Goal: Information Seeking & Learning: Find specific fact

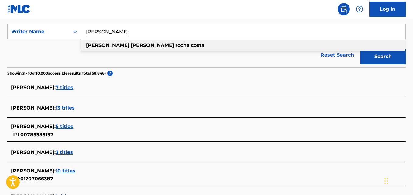
scroll to position [111, 0]
click at [45, 61] on div "Reset Search Search" at bounding box center [206, 55] width 398 height 24
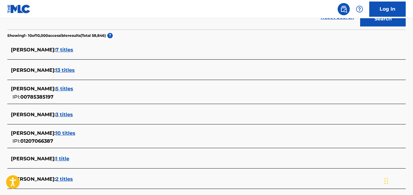
scroll to position [148, 0]
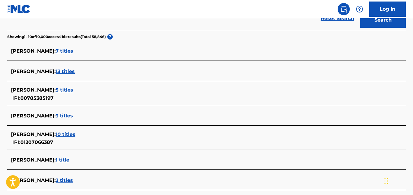
click at [73, 91] on span "5 titles" at bounding box center [65, 90] width 18 height 6
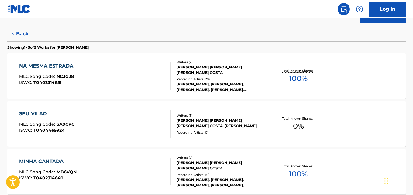
scroll to position [152, 0]
click at [341, 66] on div "NA MESMA [PERSON_NAME] MLC Song Code : NC3GJ8 ISWC : T0402314651 Writers ( 2 ) …" at bounding box center [206, 76] width 398 height 46
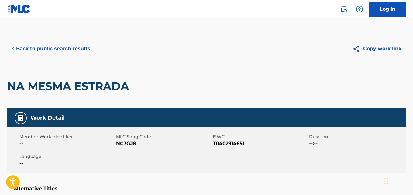
click at [127, 140] on span "NC3GJ8" at bounding box center [163, 143] width 95 height 7
copy span "NC3GJ8"
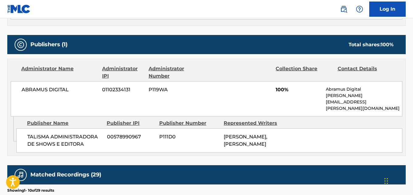
scroll to position [253, 0]
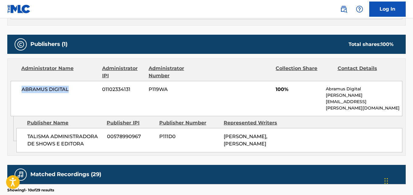
copy span "ABRAMUS DIGITAL"
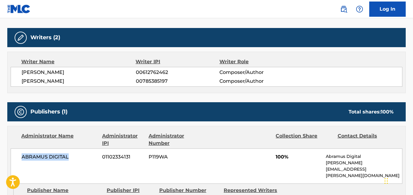
scroll to position [168, 0]
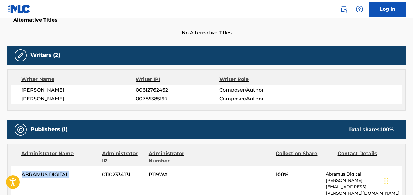
copy span "JOSE FELIPE ROCHA COSTA"
copy span "00785385197"
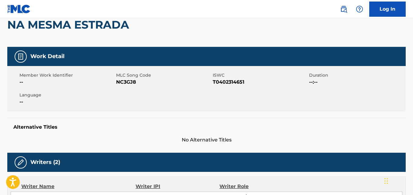
scroll to position [0, 0]
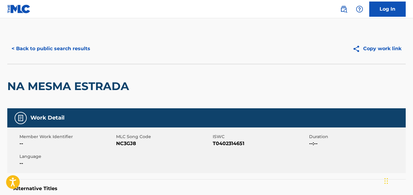
click at [77, 52] on button "< Back to public search results" at bounding box center [50, 48] width 87 height 15
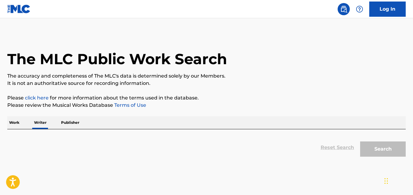
scroll to position [34, 0]
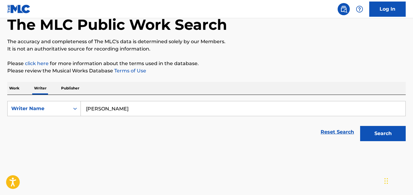
click at [164, 103] on input "Jose Felipe Rocha Costa" at bounding box center [243, 108] width 324 height 15
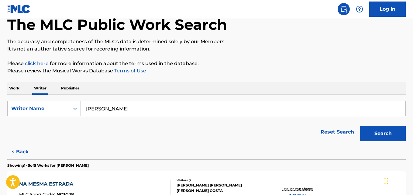
paste input "Samukelo Rorisang Mavuso"
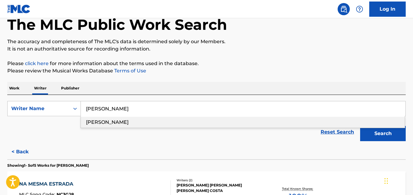
type input "Samukelo Rorisang Mavuso"
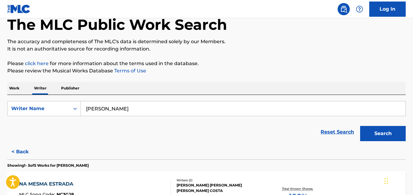
click at [390, 130] on button "Search" at bounding box center [383, 133] width 46 height 15
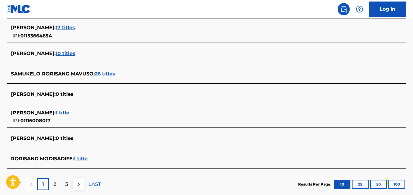
scroll to position [221, 0]
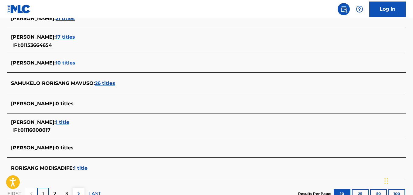
click at [115, 86] on div "SAMUKELO RORISANG MAVUSO : 26 titles" at bounding box center [198, 83] width 375 height 7
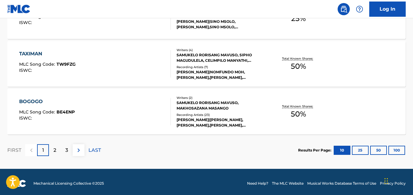
click at [55, 147] on p "2" at bounding box center [54, 149] width 3 height 7
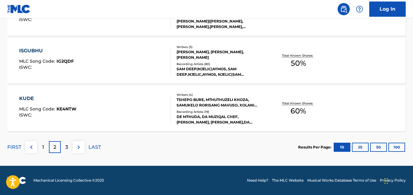
click at [67, 147] on p "3" at bounding box center [66, 146] width 3 height 7
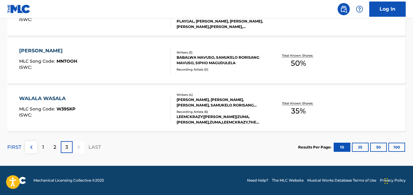
click at [40, 143] on div "1" at bounding box center [43, 147] width 12 height 12
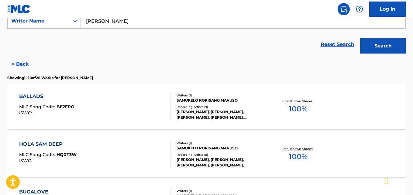
scroll to position [126, 0]
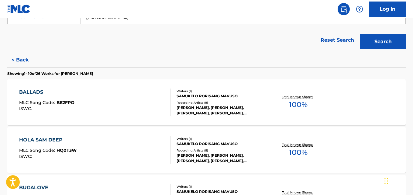
click at [352, 98] on div "BALLADS MLC Song Code : BE2FPO ISWC : Writers ( 1 ) SAMUKELO RORISANG MAVUSO Re…" at bounding box center [206, 102] width 398 height 46
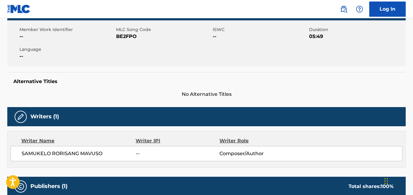
scroll to position [97, 0]
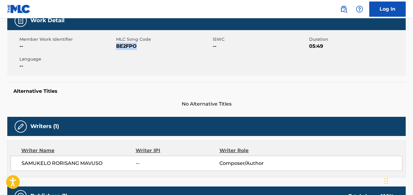
drag, startPoint x: 147, startPoint y: 48, endPoint x: 117, endPoint y: 48, distance: 30.1
click at [117, 48] on span "BE2FPO" at bounding box center [163, 46] width 95 height 7
copy span "BE2FPO"
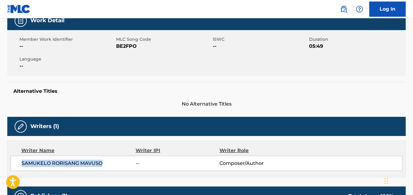
drag, startPoint x: 101, startPoint y: 165, endPoint x: 19, endPoint y: 165, distance: 82.3
click at [19, 165] on div "SAMUKELO RORISANG MAVUSO -- Composer/Author" at bounding box center [207, 163] width 392 height 15
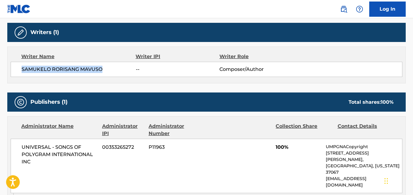
scroll to position [204, 0]
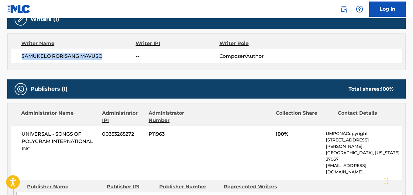
click at [247, 69] on div "Writer Name Writer IPI Writer Role SAMUKELO RORISANG MAVUSO -- Composer/Author" at bounding box center [206, 51] width 398 height 37
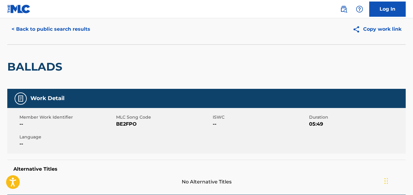
scroll to position [0, 0]
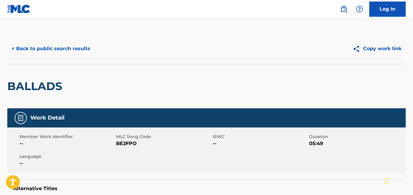
click at [73, 52] on button "< Back to public search results" at bounding box center [50, 48] width 87 height 15
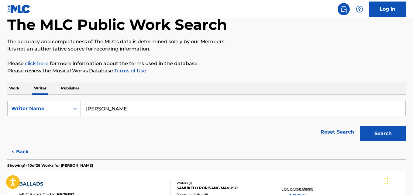
click at [156, 106] on input "Samukelo Rorisang Mavuso" at bounding box center [243, 108] width 324 height 15
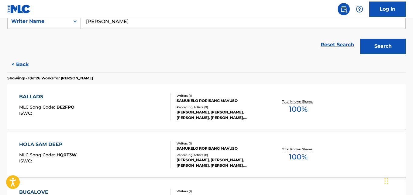
scroll to position [126, 0]
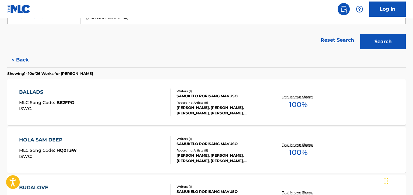
click at [283, 97] on p "Total Known Shares:" at bounding box center [298, 96] width 33 height 5
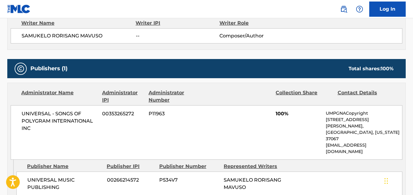
scroll to position [225, 0]
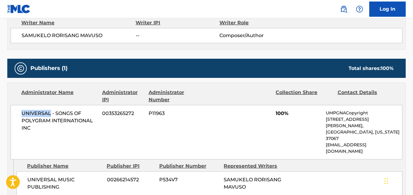
drag, startPoint x: 19, startPoint y: 111, endPoint x: 50, endPoint y: 114, distance: 32.0
click at [50, 114] on div "UNIVERSAL - SONGS OF POLYGRAM INTERNATIONAL INC 00353265272 P11963 100% UMPGNAC…" at bounding box center [207, 132] width 392 height 54
copy span "UNIVERSAL"
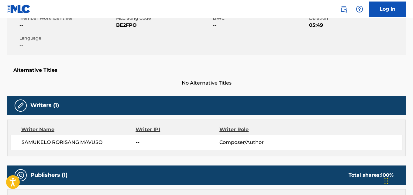
scroll to position [0, 0]
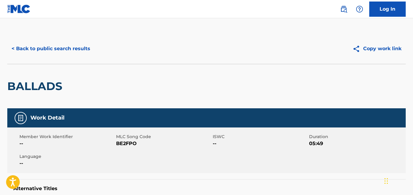
click at [81, 52] on button "< Back to public search results" at bounding box center [50, 48] width 87 height 15
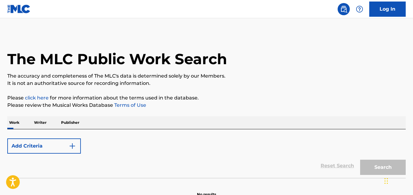
scroll to position [34, 0]
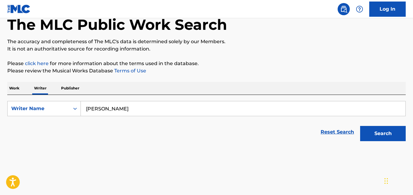
click at [148, 106] on input "Samukelo Rorisang Mavuso" at bounding box center [243, 108] width 324 height 15
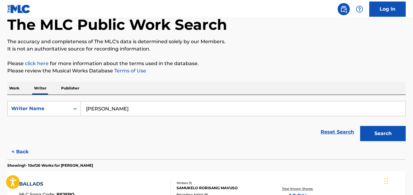
paste input "Onome Ese Ojoboh"
type input "Onome Ese Ojoboh"
click at [328, 72] on p "Please review the Musical Works Database Terms of Use" at bounding box center [206, 70] width 398 height 7
click at [392, 136] on button "Search" at bounding box center [383, 133] width 46 height 15
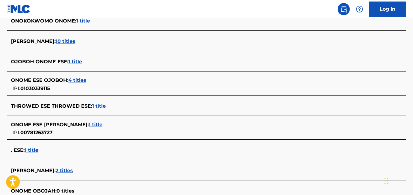
scroll to position [179, 0]
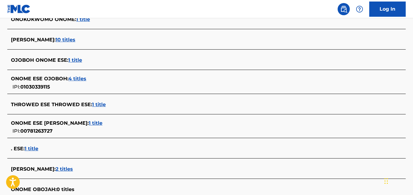
click at [111, 83] on div "ONOME ESE OJOBOH : 4 titles IPI: 01030339115" at bounding box center [198, 82] width 375 height 15
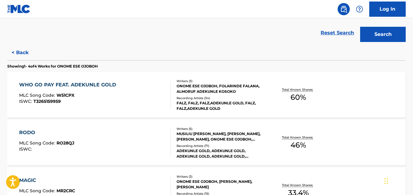
scroll to position [130, 0]
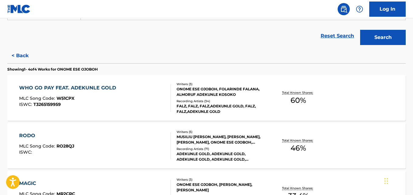
click at [377, 94] on div "WHO GO PAY FEAT. ADEKUNLE GOLD MLC Song Code : W51CPX ISWC : T3265159959 Writer…" at bounding box center [206, 98] width 398 height 46
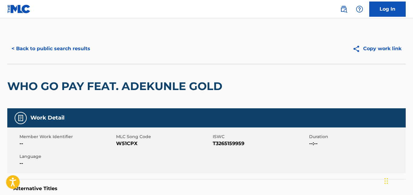
click at [30, 49] on button "< Back to public search results" at bounding box center [50, 48] width 87 height 15
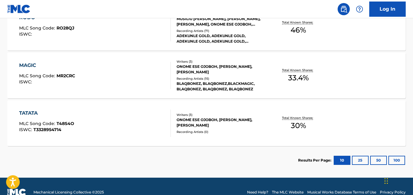
scroll to position [243, 0]
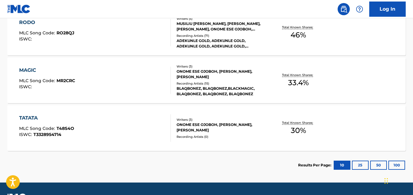
click at [372, 121] on div "TATATA MLC Song Code : T48S4O ISWC : T3328954714 Writers ( 3 ) ONOME ESE OJOBOH…" at bounding box center [206, 128] width 398 height 46
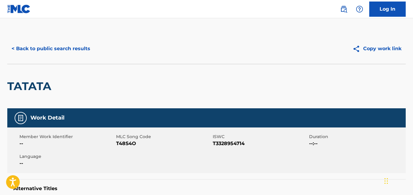
click at [19, 44] on button "< Back to public search results" at bounding box center [50, 48] width 87 height 15
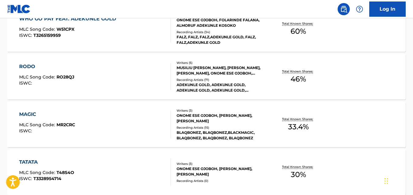
scroll to position [198, 0]
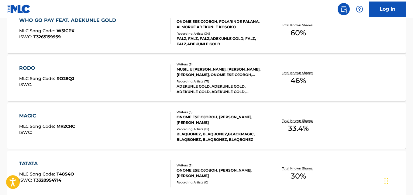
click at [368, 122] on div "MAGIC MLC Song Code : MR2CRC ISWC : Writers ( 3 ) ONOME ESE OJOBOH, MUKORO EFEM…" at bounding box center [206, 126] width 398 height 46
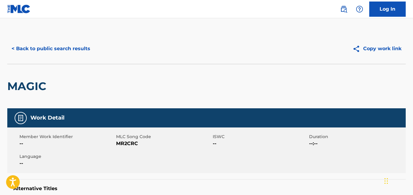
click at [58, 55] on button "< Back to public search results" at bounding box center [50, 48] width 87 height 15
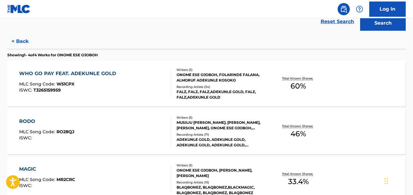
scroll to position [162, 0]
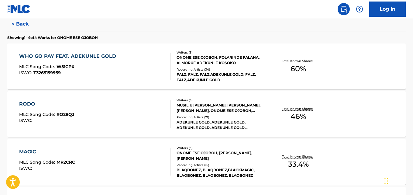
click at [366, 115] on div "RODO MLC Song Code : RO28QJ ISWC : Writers ( 5 ) MUSILIU HARUNA ISHOLA, EDEBIE …" at bounding box center [206, 114] width 398 height 46
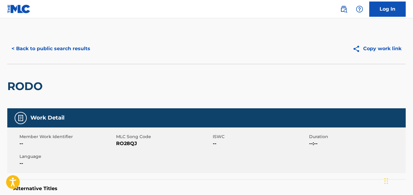
click at [31, 46] on button "< Back to public search results" at bounding box center [50, 48] width 87 height 15
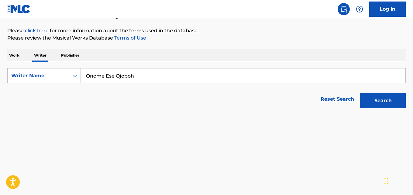
scroll to position [140, 0]
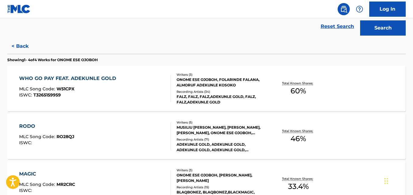
click at [380, 87] on div "WHO GO PAY FEAT. ADEKUNLE GOLD MLC Song Code : W51CPX ISWC : T3265159959 Writer…" at bounding box center [206, 89] width 398 height 46
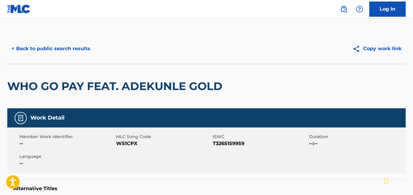
click at [37, 49] on button "< Back to public search results" at bounding box center [50, 48] width 87 height 15
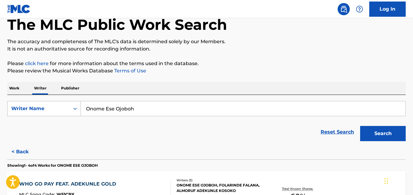
drag, startPoint x: 143, startPoint y: 108, endPoint x: 34, endPoint y: 114, distance: 108.6
click at [34, 114] on div "SearchWithCriteria3f503553-7708-4374-b184-5e33a8ffc95d Writer Name Onome Ese Oj…" at bounding box center [206, 108] width 398 height 15
paste input "Ifedola Ogundipe"
type input "Ifedola Ogundipe"
click at [292, 67] on p "Please click here for more information about the terms used in the database." at bounding box center [206, 63] width 398 height 7
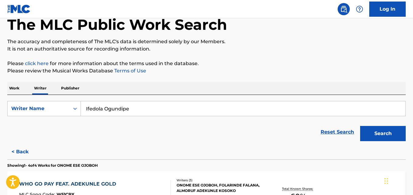
click at [388, 135] on button "Search" at bounding box center [383, 133] width 46 height 15
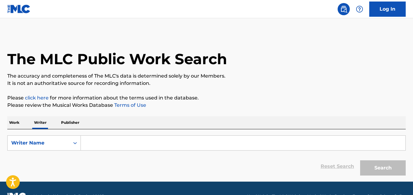
click at [104, 144] on input "Search Form" at bounding box center [243, 142] width 324 height 15
paste input "[PERSON_NAME]"
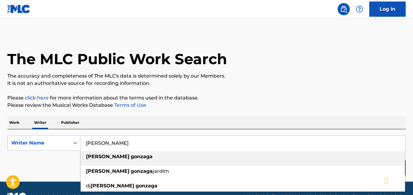
type input "[PERSON_NAME]"
click at [346, 104] on p "Please review the Musical Works Database Terms of Use" at bounding box center [206, 104] width 398 height 7
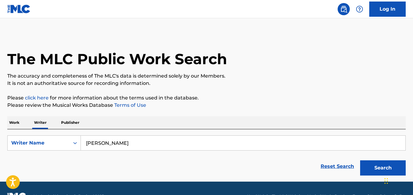
click at [385, 161] on button "Search" at bounding box center [383, 167] width 46 height 15
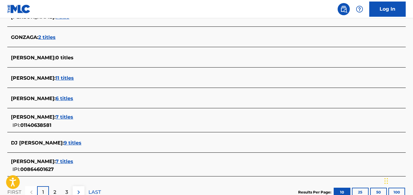
scroll to position [222, 0]
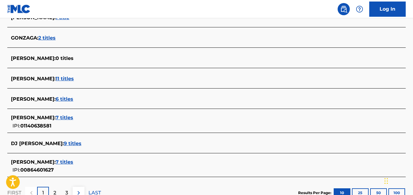
click at [102, 117] on div "[PERSON_NAME] : 7 titles" at bounding box center [198, 117] width 375 height 7
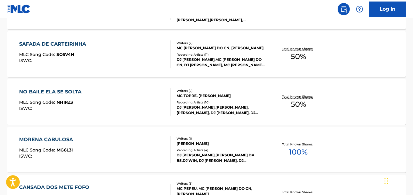
click at [336, 153] on div "MORENA CABULOSA MLC Song Code : MG6L3I ISWC : Writers ( 1 ) [PERSON_NAME] Recor…" at bounding box center [206, 150] width 398 height 46
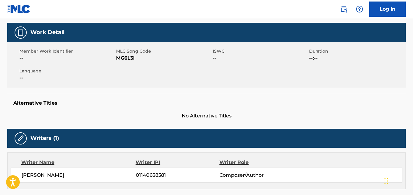
scroll to position [227, 0]
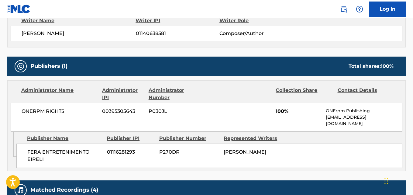
drag, startPoint x: 87, startPoint y: 32, endPoint x: 14, endPoint y: 42, distance: 73.3
click at [14, 42] on div "Writer Name Writer IPI Writer Role [PERSON_NAME] JARDIM 01140638581 Composer/Au…" at bounding box center [206, 29] width 398 height 37
click at [102, 37] on div "[PERSON_NAME] JARDIM 01140638581 Composer/Author" at bounding box center [207, 33] width 392 height 15
drag, startPoint x: 97, startPoint y: 33, endPoint x: 20, endPoint y: 37, distance: 77.0
click at [20, 37] on div "[PERSON_NAME] JARDIM 01140638581 Composer/Author" at bounding box center [207, 33] width 392 height 15
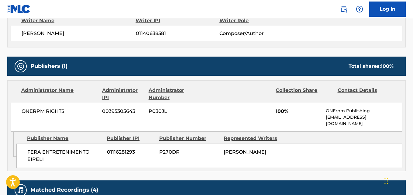
copy span "[PERSON_NAME]"
drag, startPoint x: 68, startPoint y: 109, endPoint x: 20, endPoint y: 111, distance: 48.0
click at [20, 111] on div "ONERPM RIGHTS 00395305643 P030JL 100% ONErpm Publishing [EMAIL_ADDRESS][DOMAIN_…" at bounding box center [207, 117] width 392 height 29
copy span "ONERPM RIGHTS"
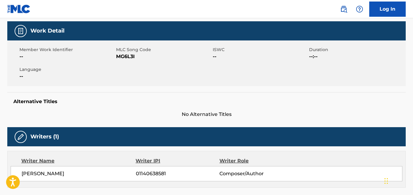
scroll to position [0, 0]
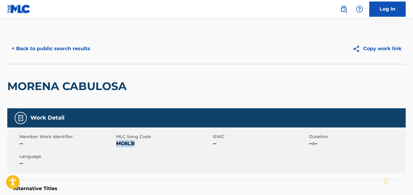
copy span "MG6L3I"
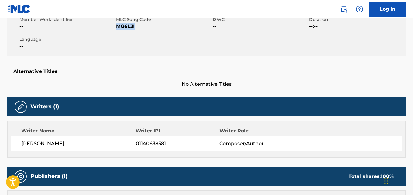
scroll to position [126, 0]
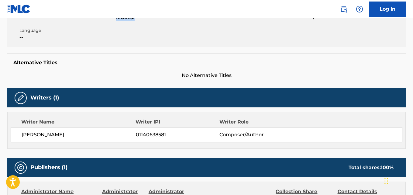
drag, startPoint x: 152, startPoint y: 142, endPoint x: 134, endPoint y: 142, distance: 17.6
click at [134, 142] on div "Writer Name Writer IPI Writer Role [PERSON_NAME] JARDIM 01140638581 Composer/Au…" at bounding box center [206, 130] width 398 height 37
copy div "01140638581"
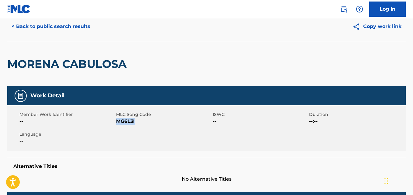
scroll to position [0, 0]
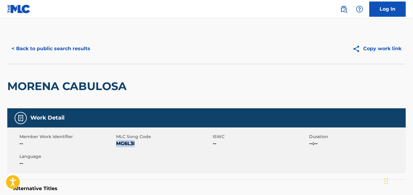
click at [74, 42] on button "< Back to public search results" at bounding box center [50, 48] width 87 height 15
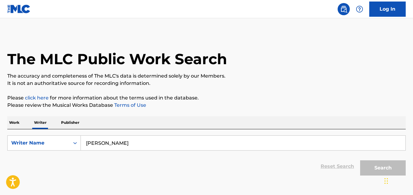
scroll to position [34, 0]
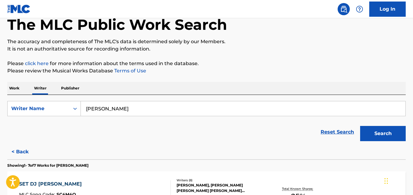
click at [152, 109] on input "[PERSON_NAME]" at bounding box center [243, 108] width 324 height 15
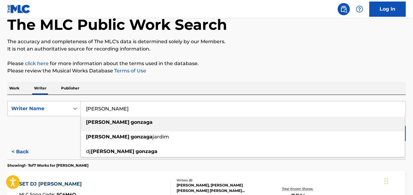
paste input "Thato Raphadi"
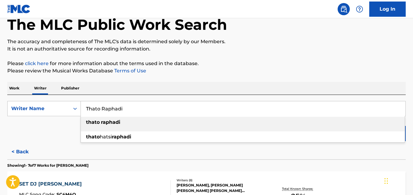
type input "Thato Raphadi"
click at [325, 69] on p "Please review the Musical Works Database Terms of Use" at bounding box center [206, 70] width 398 height 7
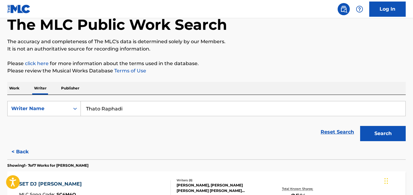
click at [386, 137] on button "Search" at bounding box center [383, 133] width 46 height 15
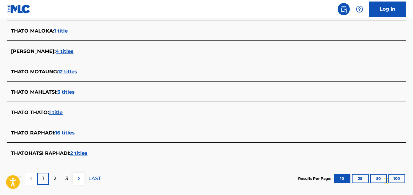
scroll to position [239, 0]
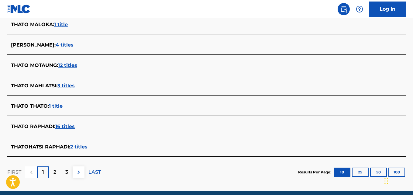
click at [76, 128] on div "THATO RAPHADI : 16 titles" at bounding box center [198, 126] width 375 height 7
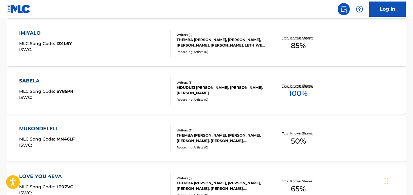
click at [363, 91] on div "SABELA MLC Song Code : S785PR ISWC : Writers ( 3 ) MDUDUZI [PERSON_NAME], [PERS…" at bounding box center [206, 91] width 398 height 46
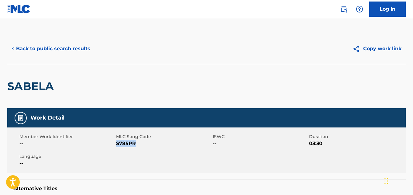
click at [80, 50] on button "< Back to public search results" at bounding box center [50, 48] width 87 height 15
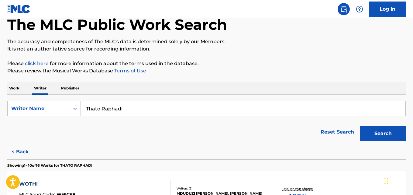
click at [146, 110] on input "Thato Raphadi" at bounding box center [243, 108] width 324 height 15
paste input "[PERSON_NAME]"
type input "[PERSON_NAME] [PERSON_NAME]"
click at [385, 134] on button "Search" at bounding box center [383, 133] width 46 height 15
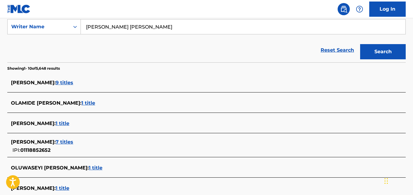
scroll to position [123, 0]
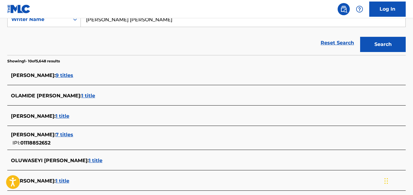
click at [127, 139] on div "[PERSON_NAME] : 7 titles IPI: 01118852652" at bounding box center [198, 138] width 375 height 15
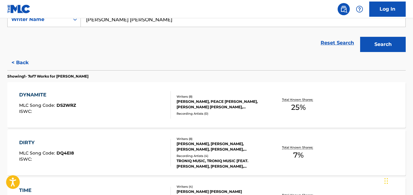
scroll to position [124, 0]
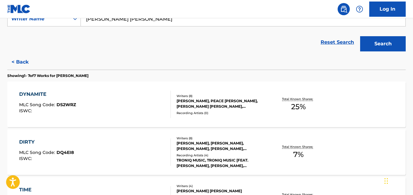
click at [283, 107] on div "Total Known Shares: 25 %" at bounding box center [298, 104] width 66 height 19
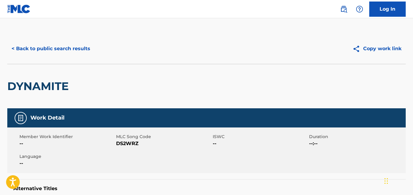
click at [80, 43] on button "< Back to public search results" at bounding box center [50, 48] width 87 height 15
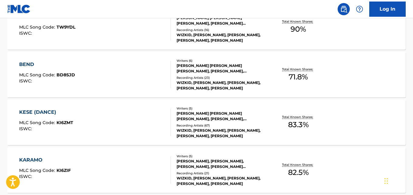
scroll to position [300, 0]
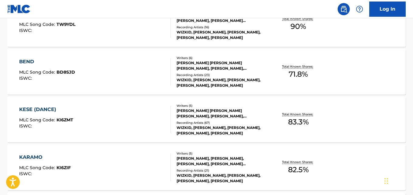
click at [328, 73] on div "Total Known Shares: 71.8 %" at bounding box center [298, 72] width 66 height 19
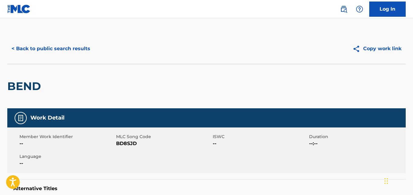
click at [90, 55] on button "< Back to public search results" at bounding box center [50, 48] width 87 height 15
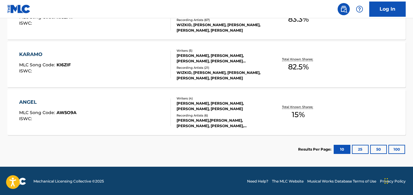
scroll to position [403, 0]
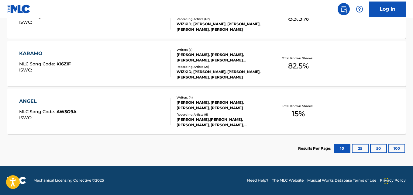
click at [321, 113] on div "Total Known Shares: 15 %" at bounding box center [298, 111] width 66 height 19
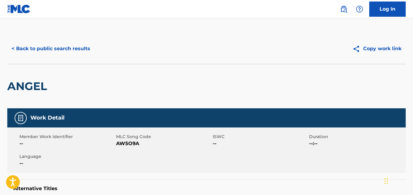
click at [87, 54] on button "< Back to public search results" at bounding box center [50, 48] width 87 height 15
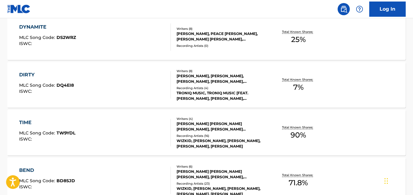
scroll to position [191, 0]
click at [322, 134] on div "Total Known Shares: 90 %" at bounding box center [298, 133] width 66 height 19
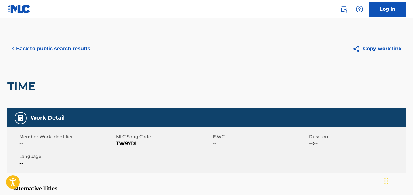
click at [79, 46] on button "< Back to public search results" at bounding box center [50, 48] width 87 height 15
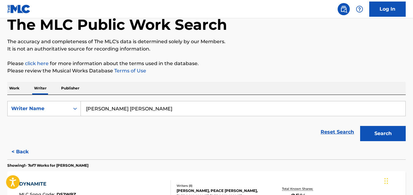
click at [172, 109] on input "[PERSON_NAME] [PERSON_NAME]" at bounding box center [243, 108] width 324 height 15
paste input "[PERSON_NAME]"
type input "[PERSON_NAME]"
click at [360, 126] on button "Search" at bounding box center [383, 133] width 46 height 15
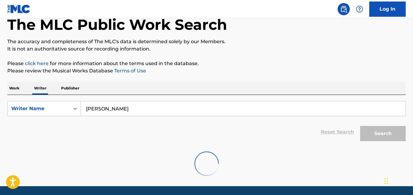
click at [153, 109] on input "[PERSON_NAME]" at bounding box center [243, 108] width 324 height 15
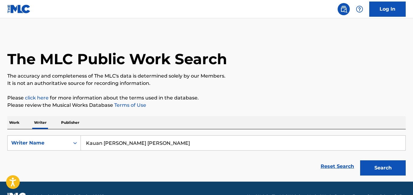
click at [384, 166] on button "Search" at bounding box center [383, 167] width 46 height 15
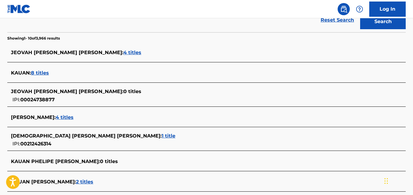
scroll to position [146, 0]
click at [91, 118] on div "KAUAN RODRIGUES : 4 titles" at bounding box center [198, 116] width 375 height 7
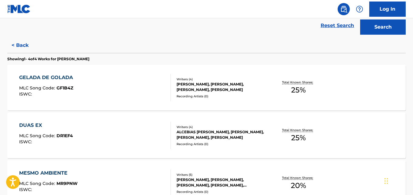
scroll to position [0, 0]
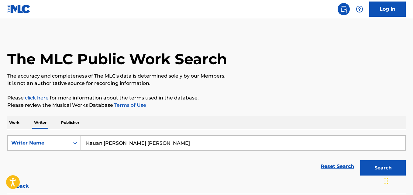
click at [176, 145] on input "Kauan Rodrigues Portela" at bounding box center [243, 142] width 324 height 15
paste input "dj kn de vila velh"
type input "dj kn de vila velha"
click at [313, 79] on p "The accuracy and completeness of The MLC's data is determined solely by our Mem…" at bounding box center [206, 75] width 398 height 7
click at [368, 165] on button "Search" at bounding box center [383, 167] width 46 height 15
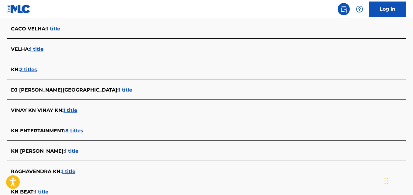
scroll to position [168, 0]
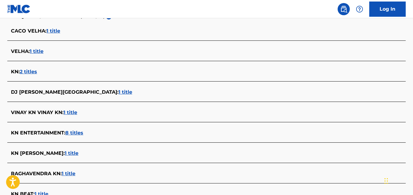
click at [86, 91] on div "DJ KN DE VILA VELHA : 1 title" at bounding box center [198, 91] width 375 height 7
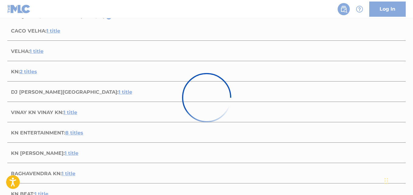
scroll to position [117, 0]
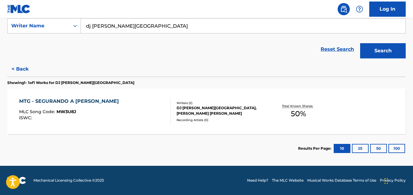
click at [241, 106] on div "DJ KN DE VILA VELHA, LEONARDO LUCIDIO GONCALVES" at bounding box center [221, 110] width 89 height 11
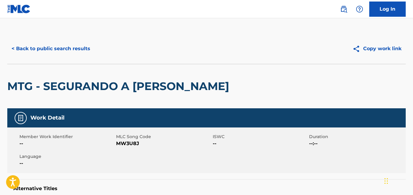
click at [68, 49] on button "< Back to public search results" at bounding box center [50, 48] width 87 height 15
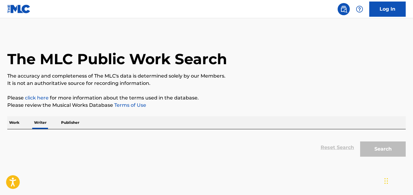
scroll to position [34, 0]
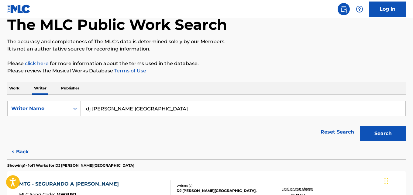
click at [156, 107] on input "dj kn de vila velha" at bounding box center [243, 108] width 324 height 15
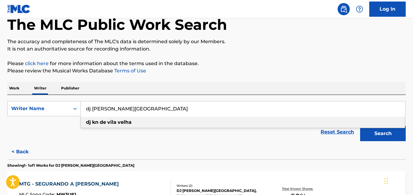
paste input "Unathi Jaft"
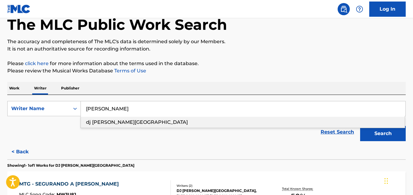
type input "Unathi Jafta"
click at [274, 70] on p "Please review the Musical Works Database Terms of Use" at bounding box center [206, 70] width 398 height 7
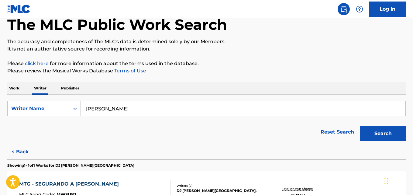
click at [389, 129] on button "Search" at bounding box center [383, 133] width 46 height 15
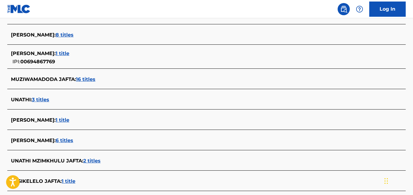
scroll to position [221, 0]
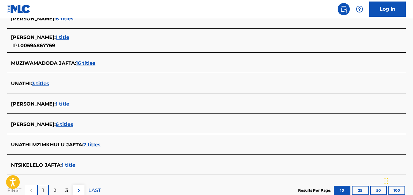
click at [56, 122] on span "6 titles" at bounding box center [65, 124] width 18 height 6
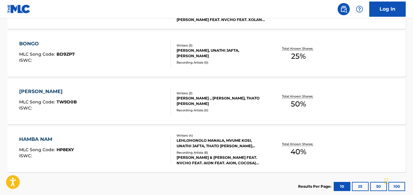
scroll to position [352, 0]
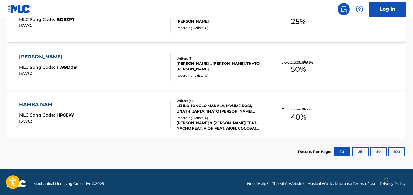
click at [367, 67] on div "THEMBA LAM MLC Song Code : TW9D0B ISWC : Writers ( 3 ) REED ., UNATHI JAFTA, TH…" at bounding box center [206, 67] width 398 height 46
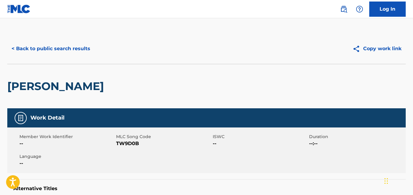
click at [31, 46] on button "< Back to public search results" at bounding box center [50, 48] width 87 height 15
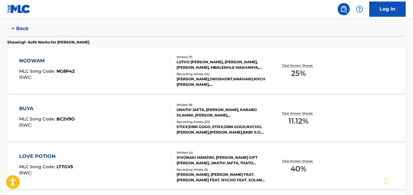
scroll to position [159, 0]
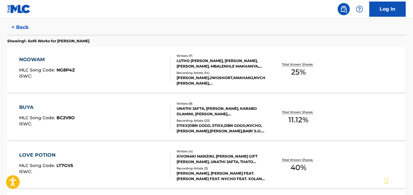
click at [371, 112] on div "BUYA MLC Song Code : BC2V9O ISWC : Writers ( 9 ) UNATHI JAFTA, THANDO MADONSELA…" at bounding box center [206, 117] width 398 height 46
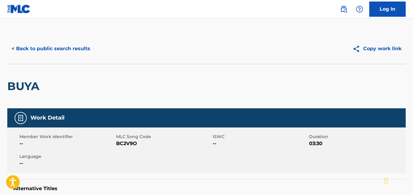
click at [21, 53] on button "< Back to public search results" at bounding box center [50, 48] width 87 height 15
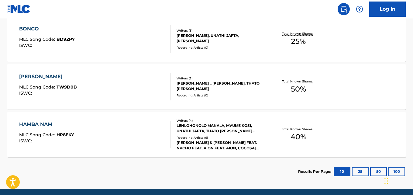
scroll to position [355, 0]
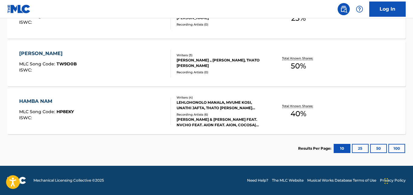
click at [357, 105] on div "HAMBA NAM MLC Song Code : HP8EKY ISWC : Writers ( 4 ) LEHLOHONOLO MANALA, MVUME…" at bounding box center [206, 111] width 398 height 46
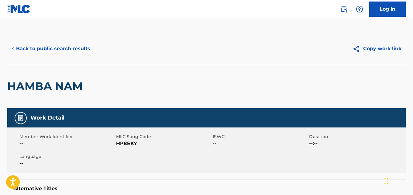
click at [25, 48] on button "< Back to public search results" at bounding box center [50, 48] width 87 height 15
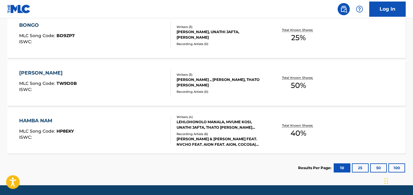
scroll to position [325, 0]
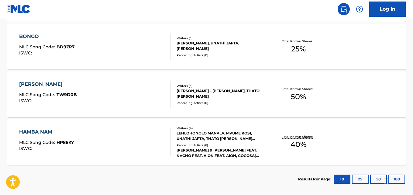
click at [370, 92] on div "THEMBA LAM MLC Song Code : TW9D0B ISWC : Writers ( 3 ) REED ., UNATHI JAFTA, TH…" at bounding box center [206, 94] width 398 height 46
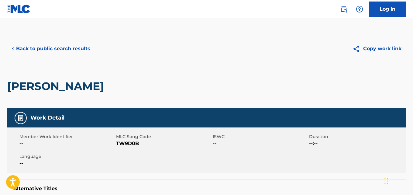
click at [39, 61] on div "< Back to public search results Copy work link" at bounding box center [206, 48] width 398 height 30
click at [31, 50] on button "< Back to public search results" at bounding box center [50, 48] width 87 height 15
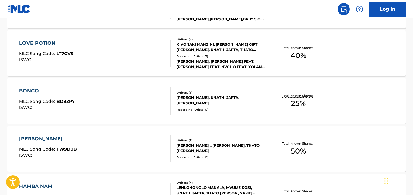
scroll to position [269, 0]
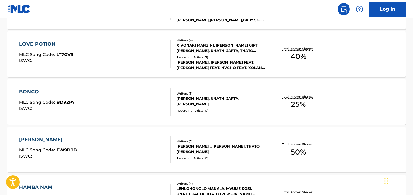
click at [355, 101] on div "BONGO MLC Song Code : BD9ZP7 ISWC : Writers ( 3 ) SAMUKELO MAVUSO, UNATHI JAFTA…" at bounding box center [206, 102] width 398 height 46
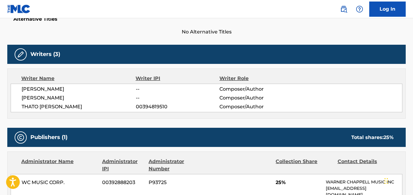
scroll to position [149, 0]
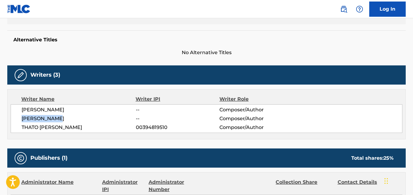
drag, startPoint x: 68, startPoint y: 118, endPoint x: 19, endPoint y: 120, distance: 48.3
click at [19, 120] on div "SAMUKELO MAVUSO -- Composer/Author UNATHI JAFTA -- Composer/Author THATO KELVIN…" at bounding box center [207, 118] width 392 height 29
copy span "UNATHI JAFTA"
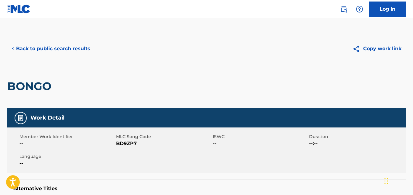
click at [74, 50] on button "< Back to public search results" at bounding box center [50, 48] width 87 height 15
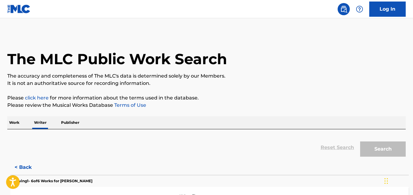
scroll to position [34, 0]
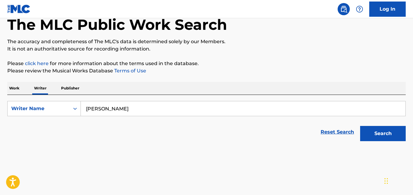
click at [185, 106] on input "Unathi Jafta" at bounding box center [243, 108] width 324 height 15
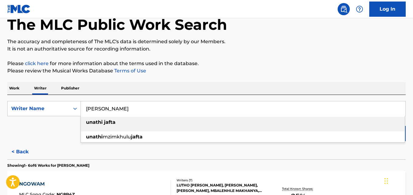
paste input "JAFTA UNATHI MZIMKHULU"
type input "JAFTA UNATHI MZIMKHULU"
click at [293, 60] on p "Please click here for more information about the terms used in the database." at bounding box center [206, 63] width 398 height 7
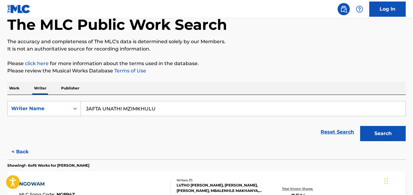
click at [386, 134] on button "Search" at bounding box center [383, 133] width 46 height 15
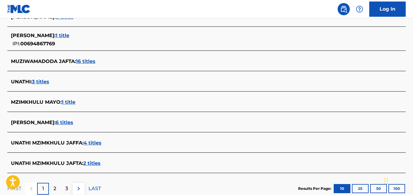
scroll to position [229, 0]
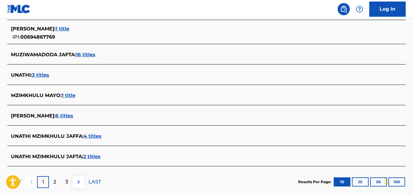
click at [88, 136] on span "4 titles" at bounding box center [93, 136] width 18 height 6
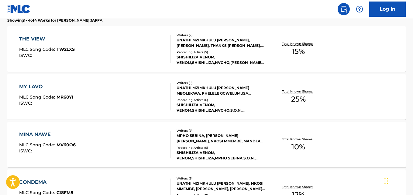
scroll to position [181, 0]
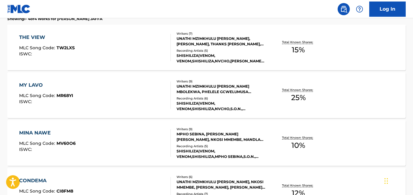
click at [364, 137] on div "MINA NAWE MLC Song Code : MV60O6 ISWC : Writers ( 9 ) MPHO SEBINA, UNATHI MZIMK…" at bounding box center [206, 143] width 398 height 46
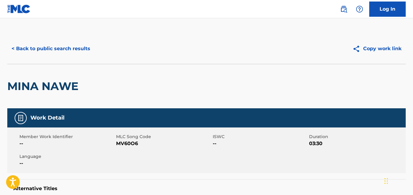
click at [20, 54] on button "< Back to public search results" at bounding box center [50, 48] width 87 height 15
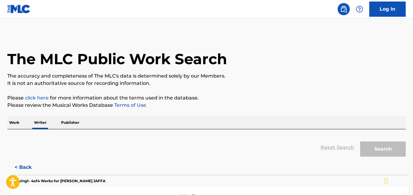
scroll to position [34, 0]
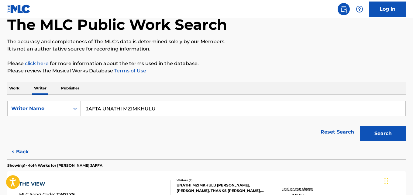
click at [170, 107] on input "JAFTA UNATHI MZIMKHULU" at bounding box center [243, 108] width 324 height 15
paste input "Ibunkunoluwa Ayodele Adebajo,"
type input "Ibunkunoluwa Ayodele Adebajo"
click at [360, 126] on button "Search" at bounding box center [383, 133] width 46 height 15
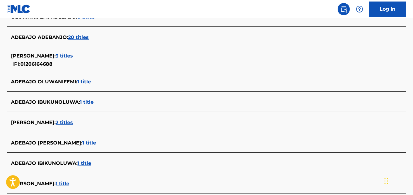
scroll to position [193, 0]
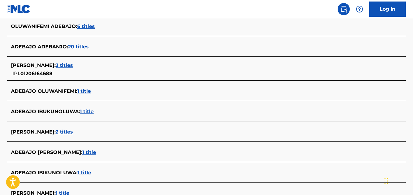
click at [134, 153] on div "ADEBAJO IBUKUNOLUWA AYODELE : 1 title" at bounding box center [198, 152] width 375 height 7
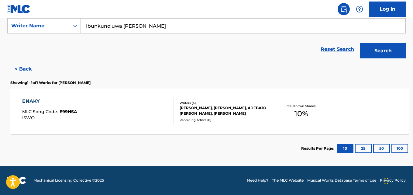
scroll to position [117, 0]
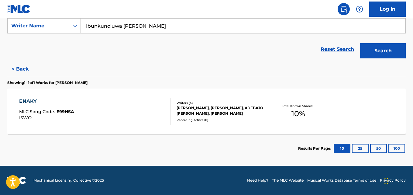
click at [154, 106] on div "ENAKY MLC Song Code : E99HSA ISWC :" at bounding box center [94, 111] width 151 height 27
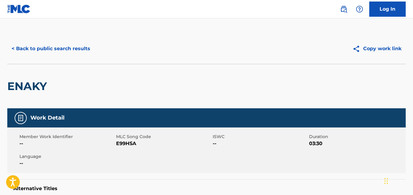
click at [77, 46] on button "< Back to public search results" at bounding box center [50, 48] width 87 height 15
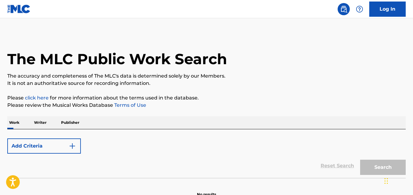
scroll to position [34, 0]
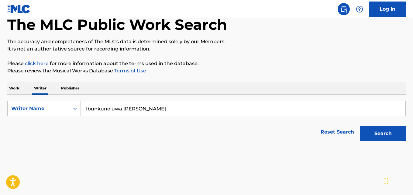
click at [176, 110] on input "Ibunkunoluwa Ayodele Adebajo" at bounding box center [243, 108] width 324 height 15
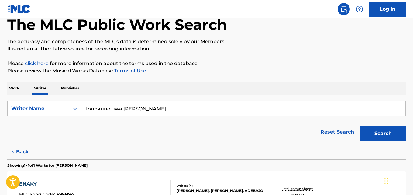
paste input "Olawale Ibrahim Ashimi"
type input "Olawale Ibrahim Ashimi"
click at [313, 72] on p "Please review the Musical Works Database Terms of Use" at bounding box center [206, 70] width 398 height 7
click at [389, 134] on button "Search" at bounding box center [383, 133] width 46 height 15
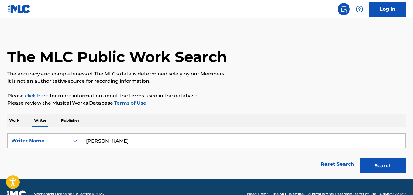
scroll to position [11, 0]
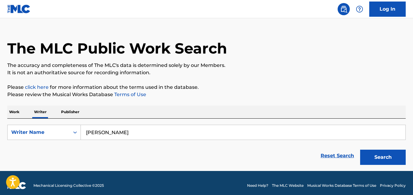
click at [381, 159] on button "Search" at bounding box center [383, 156] width 46 height 15
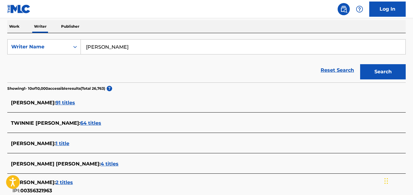
scroll to position [94, 0]
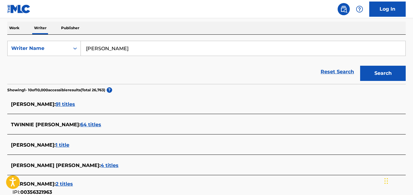
drag, startPoint x: 141, startPoint y: 51, endPoint x: 35, endPoint y: 39, distance: 106.6
click at [35, 39] on div "SearchWithCriteriacb7ab5d8-ef1f-4756-963e-702f76f9d100 Writer Name Demi Lee Moo…" at bounding box center [206, 59] width 398 height 49
paste input "Jasper Llewellyn"
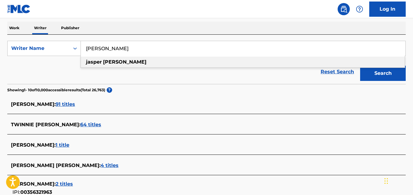
type input "Jasper Llewellyn"
click at [201, 26] on div "Work Writer Publisher" at bounding box center [206, 28] width 398 height 13
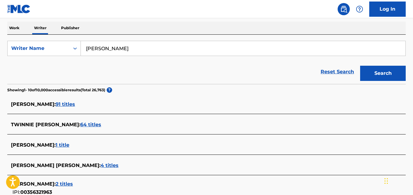
click at [375, 77] on button "Search" at bounding box center [383, 73] width 46 height 15
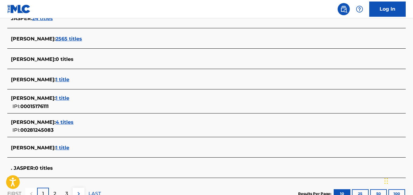
scroll to position [223, 0]
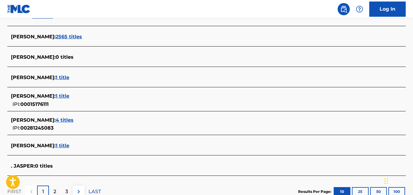
click at [69, 143] on span "1 title" at bounding box center [63, 145] width 14 height 6
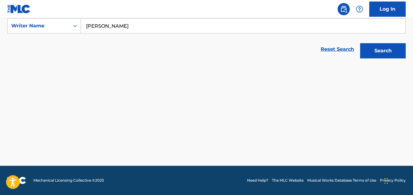
scroll to position [117, 0]
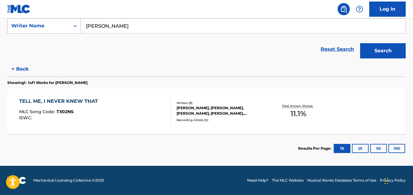
drag, startPoint x: 139, startPoint y: 30, endPoint x: 39, endPoint y: 26, distance: 100.0
click at [39, 26] on div "SearchWithCriteriacb7ab5d8-ef1f-4756-963e-702f76f9d100 Writer Name Jasper Llewe…" at bounding box center [206, 25] width 398 height 15
